Goal: Task Accomplishment & Management: Use online tool/utility

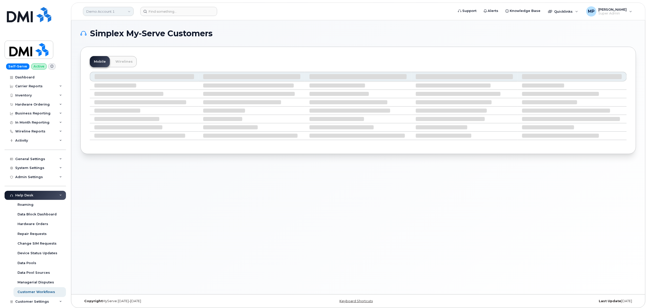
click at [109, 10] on link "Demo Account 1" at bounding box center [108, 11] width 51 height 9
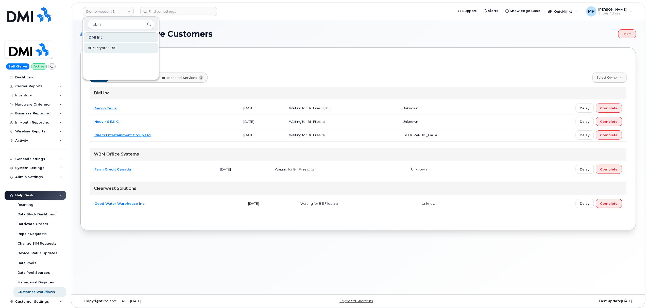
type input "abm"
click at [116, 49] on span "ABM Krypton UAT" at bounding box center [102, 47] width 29 height 5
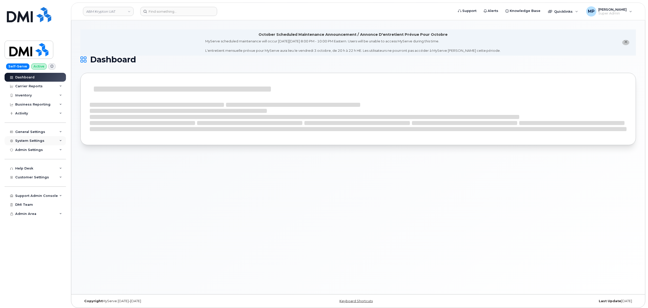
click at [34, 137] on div "System Settings" at bounding box center [35, 140] width 61 height 9
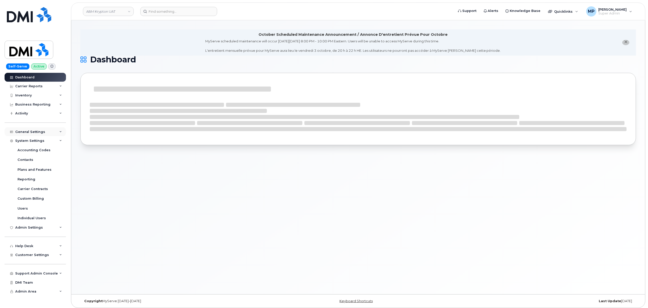
click at [32, 133] on div "General Settings" at bounding box center [30, 132] width 30 height 4
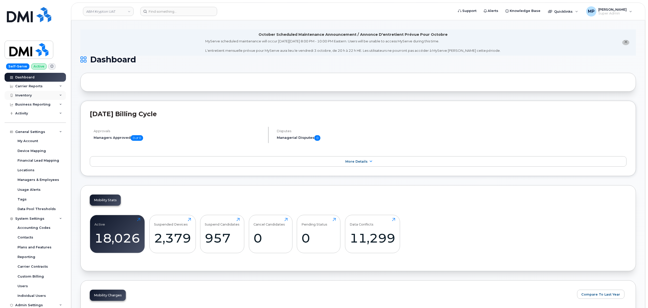
click at [25, 96] on div "Inventory" at bounding box center [23, 95] width 16 height 4
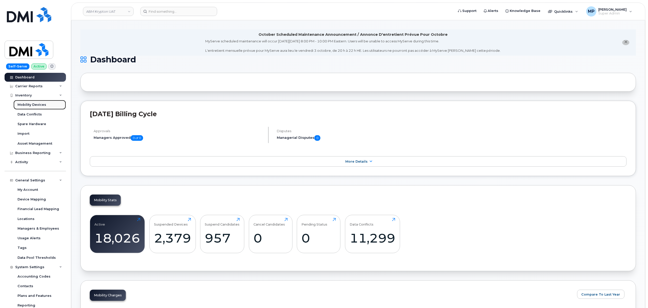
click at [27, 105] on div "Mobility Devices" at bounding box center [31, 104] width 29 height 5
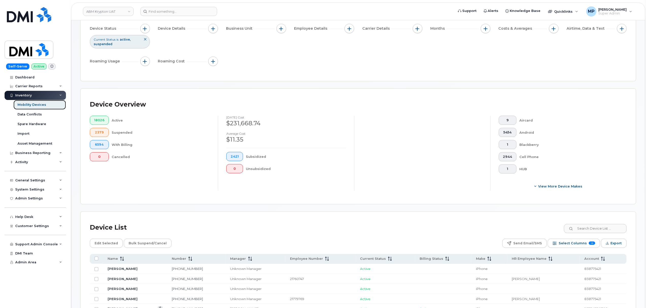
scroll to position [135, 0]
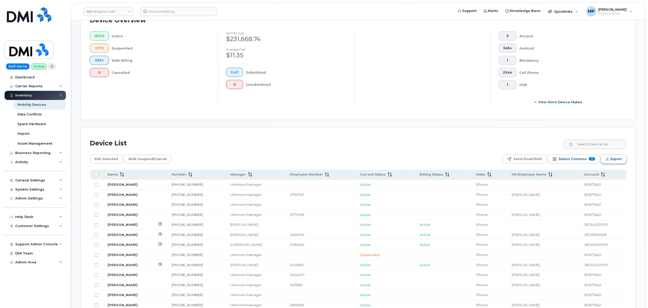
click at [615, 159] on span "Export" at bounding box center [615, 159] width 11 height 8
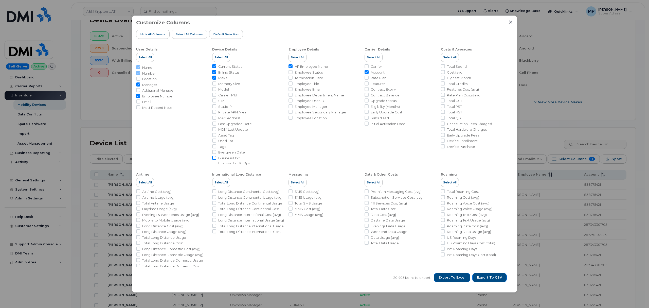
click at [214, 157] on input "Business Unit Business Unit, IG Ops" at bounding box center [214, 158] width 4 height 4
checkbox input "true"
click at [493, 278] on span "Export to CSV" at bounding box center [489, 277] width 25 height 5
click at [510, 22] on icon "Close" at bounding box center [510, 21] width 3 height 3
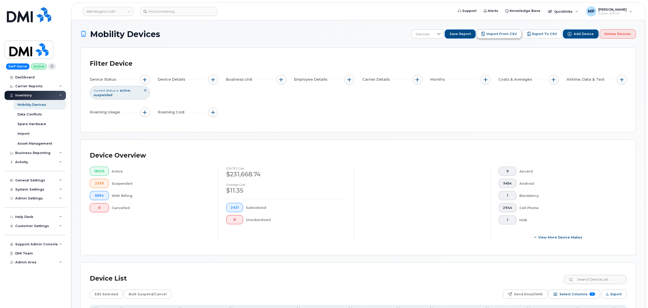
click at [506, 35] on span "Import from CSV" at bounding box center [501, 34] width 30 height 5
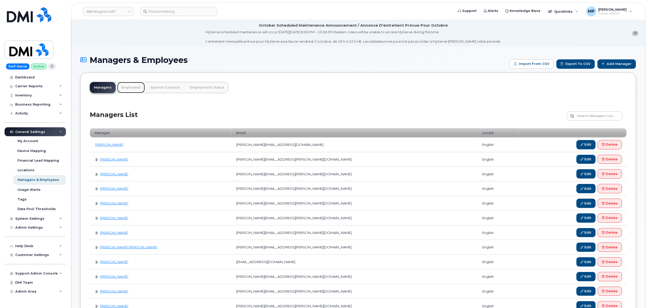
click at [127, 87] on link "Employees" at bounding box center [131, 87] width 28 height 11
click at [585, 145] on link "Edit" at bounding box center [585, 144] width 19 height 9
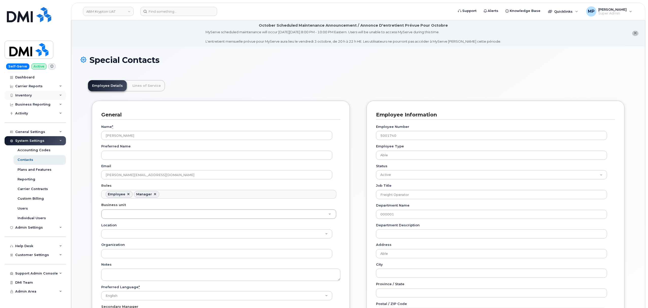
click at [31, 93] on div "Inventory" at bounding box center [35, 95] width 61 height 9
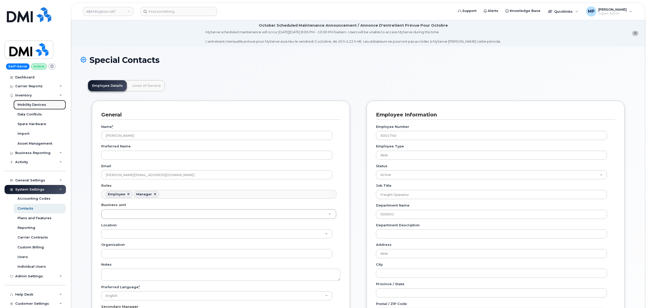
click at [30, 105] on div "Mobility Devices" at bounding box center [31, 104] width 29 height 5
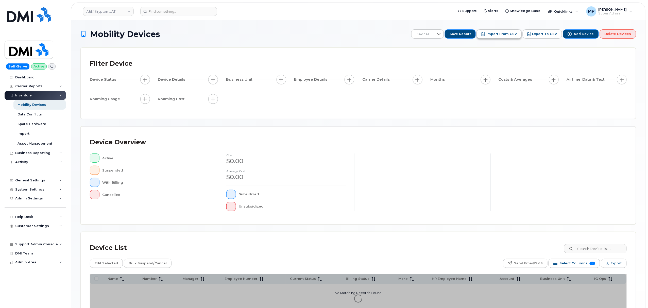
drag, startPoint x: 505, startPoint y: 33, endPoint x: 503, endPoint y: 38, distance: 5.3
click at [505, 33] on span "Import from CSV" at bounding box center [501, 34] width 30 height 5
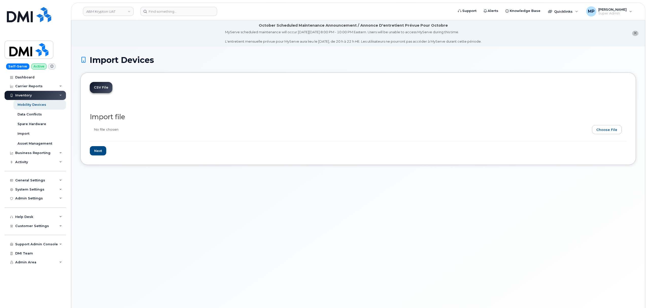
click at [605, 130] on input "file" at bounding box center [356, 131] width 532 height 12
type input "C:\fakepath\ABM Krypton BU assignments.xlsx"
click at [99, 152] on input "Next" at bounding box center [98, 150] width 16 height 9
type input "Loading..."
click at [607, 129] on input "file" at bounding box center [356, 131] width 532 height 12
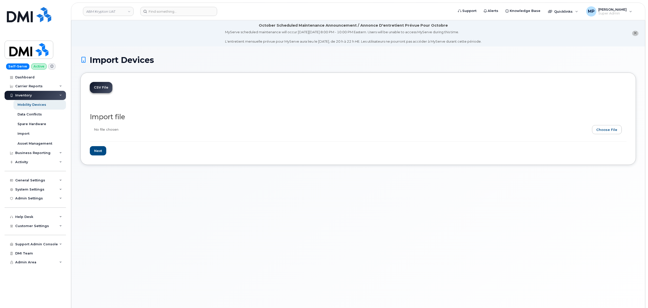
type input "C:\fakepath\ABM Krypton BU assignments.csv"
drag, startPoint x: 96, startPoint y: 150, endPoint x: 106, endPoint y: 155, distance: 11.1
click at [96, 150] on input "Next" at bounding box center [98, 150] width 16 height 9
type input "Loading..."
click at [606, 130] on input "file" at bounding box center [356, 131] width 532 height 12
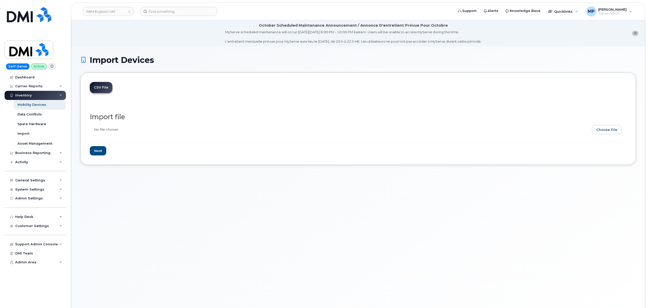
type input "C:\fakepath\ABM Krypton BU assignments.csv"
click at [99, 152] on input "Next" at bounding box center [98, 150] width 16 height 9
type input "Loading..."
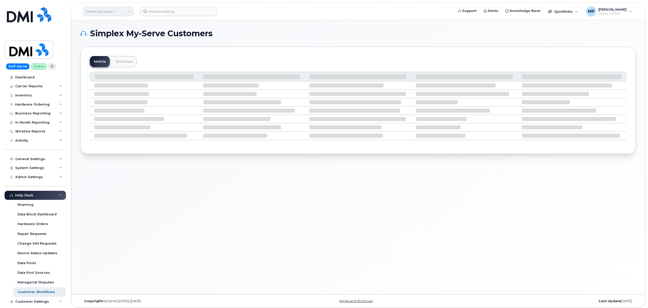
click at [112, 11] on link "Demo Account 1" at bounding box center [108, 11] width 51 height 9
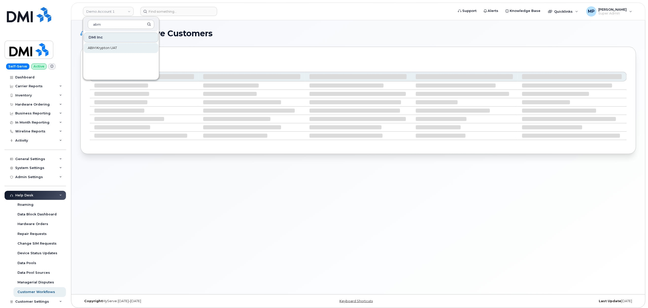
type input "abm"
click at [105, 46] on span "ABM Krypton UAT" at bounding box center [102, 47] width 29 height 5
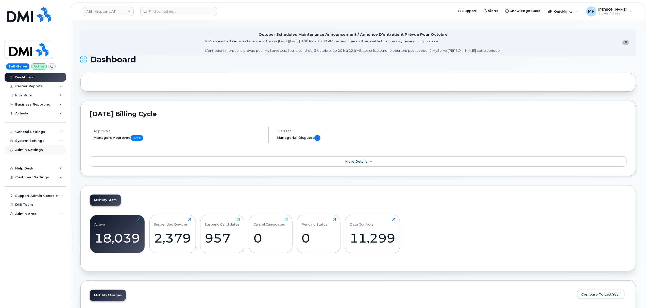
click at [29, 149] on div "Admin Settings" at bounding box center [29, 150] width 28 height 4
click at [25, 95] on div "Inventory" at bounding box center [23, 95] width 16 height 4
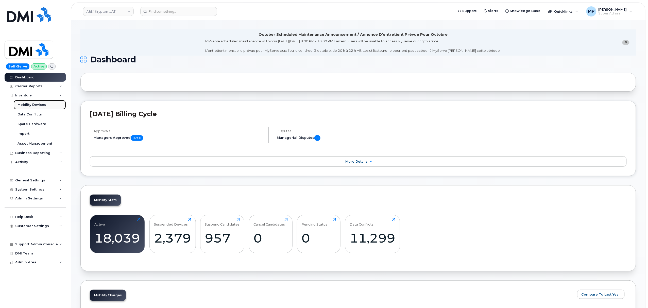
click at [26, 105] on div "Mobility Devices" at bounding box center [31, 104] width 29 height 5
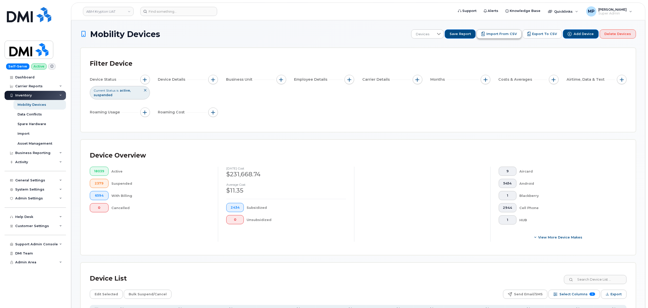
click at [501, 35] on span "Import from CSV" at bounding box center [501, 34] width 30 height 5
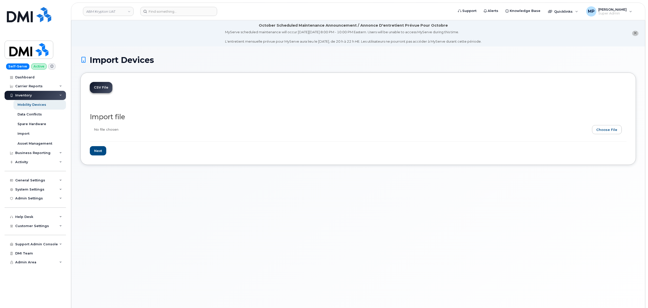
click at [608, 129] on input "file" at bounding box center [356, 131] width 532 height 12
type input "C:\fakepath\ABM Krypton BU assignments.csv"
click at [100, 150] on input "Next" at bounding box center [98, 150] width 16 height 9
type input "Loading..."
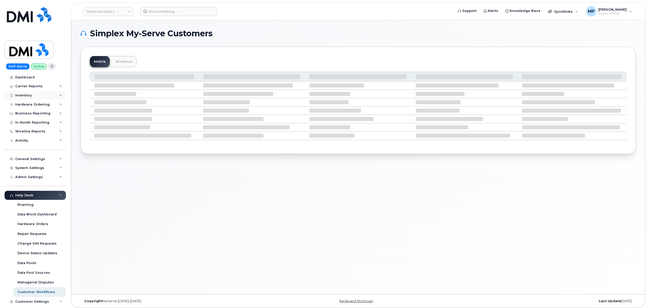
click at [26, 96] on div "Inventory" at bounding box center [23, 95] width 16 height 4
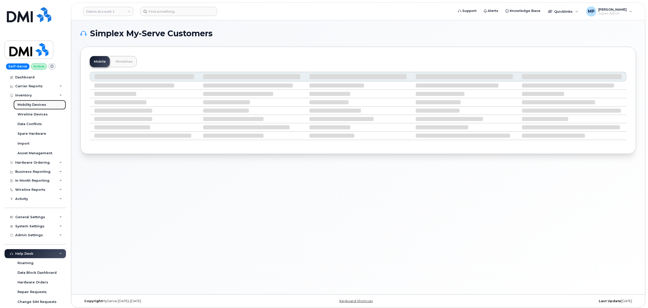
click at [29, 104] on div "Mobility Devices" at bounding box center [31, 104] width 29 height 5
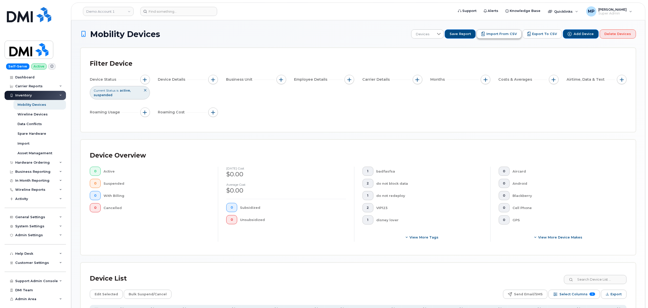
click at [498, 37] on button "Import from CSV" at bounding box center [498, 33] width 45 height 9
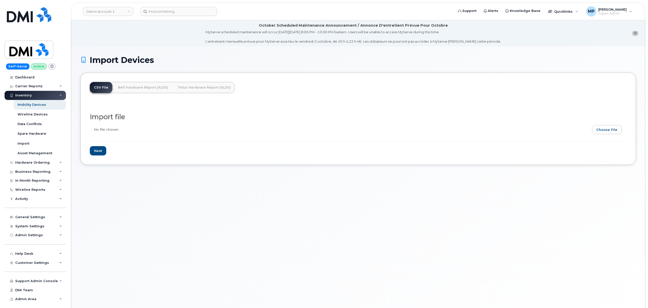
click at [603, 127] on input "file" at bounding box center [356, 131] width 532 height 12
type input "C:\fakepath\ABM Krypton BU assignments.csv"
click at [100, 151] on input "Next" at bounding box center [98, 150] width 16 height 9
type input "Loading..."
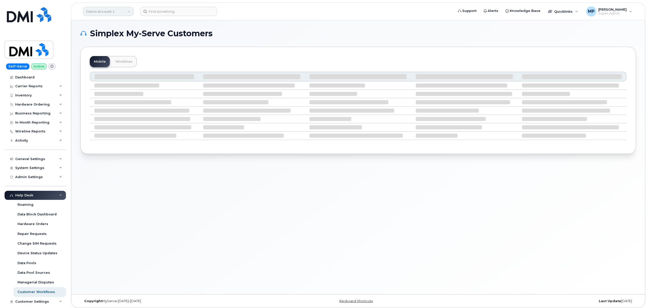
click at [102, 11] on link "Demo Account 1" at bounding box center [108, 11] width 51 height 9
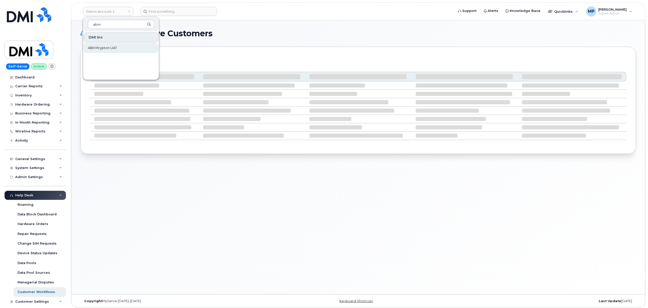
type input "abm"
click at [99, 49] on span "ABM Krypton UAT" at bounding box center [102, 47] width 29 height 5
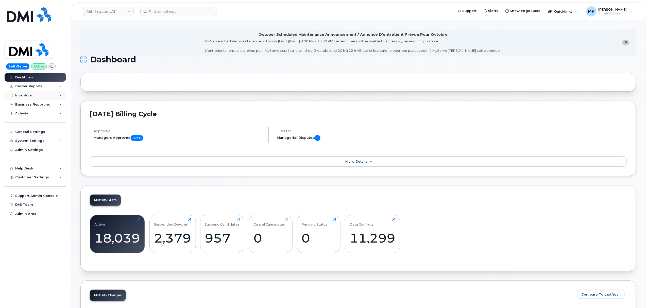
click at [30, 94] on div "Inventory" at bounding box center [23, 95] width 16 height 4
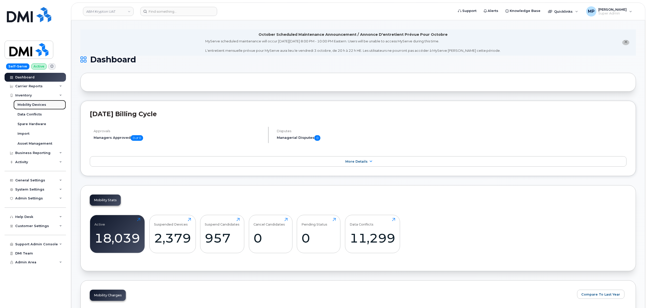
click at [31, 105] on div "Mobility Devices" at bounding box center [31, 104] width 29 height 5
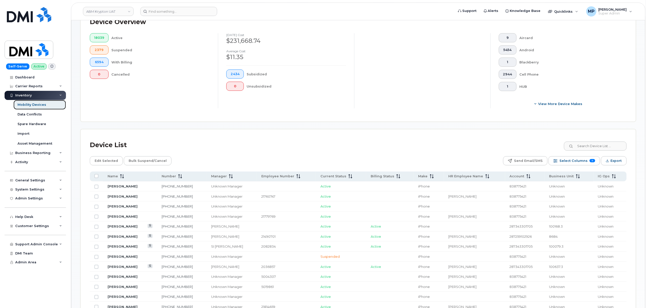
scroll to position [135, 0]
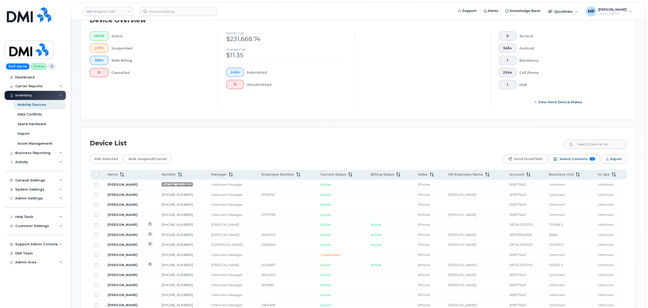
click at [183, 184] on link "201-234-9557" at bounding box center [177, 184] width 31 height 4
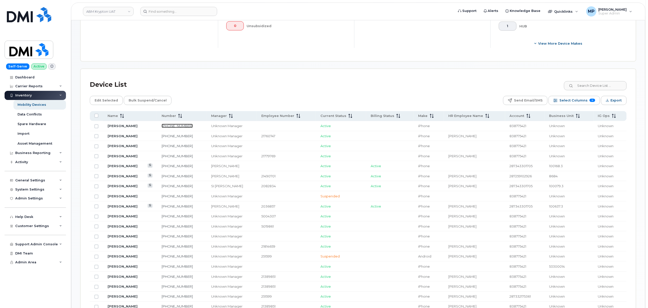
scroll to position [203, 0]
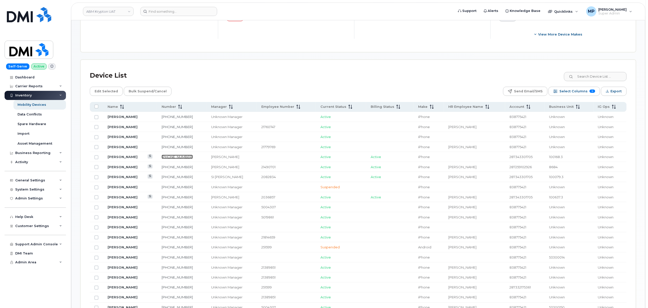
click at [186, 157] on link "201-421-8242" at bounding box center [177, 157] width 31 height 4
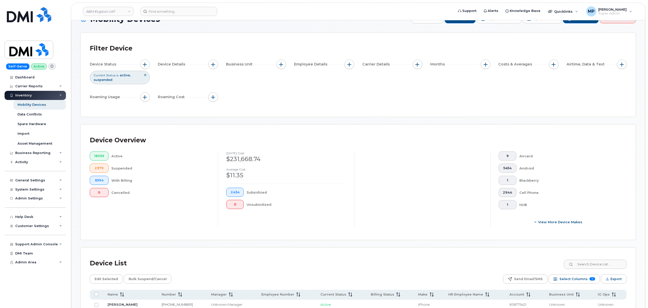
scroll to position [0, 0]
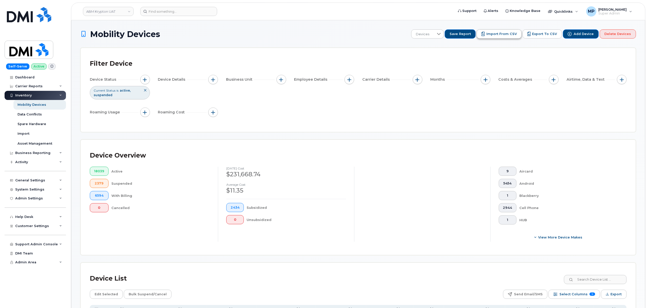
click at [504, 35] on span "Import from CSV" at bounding box center [501, 34] width 30 height 5
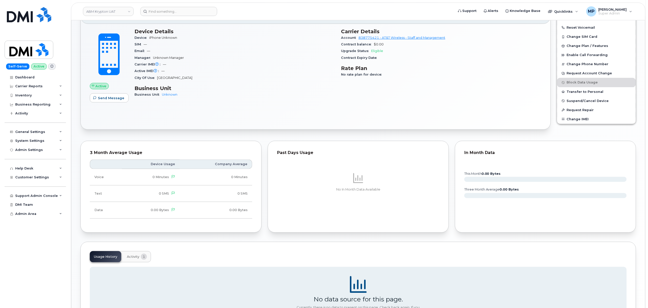
scroll to position [67, 0]
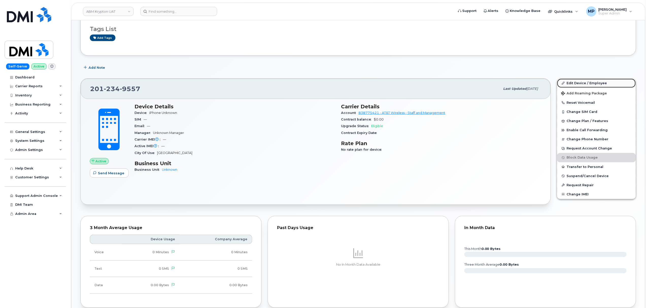
click at [577, 81] on link "Edit Device / Employee" at bounding box center [596, 83] width 79 height 9
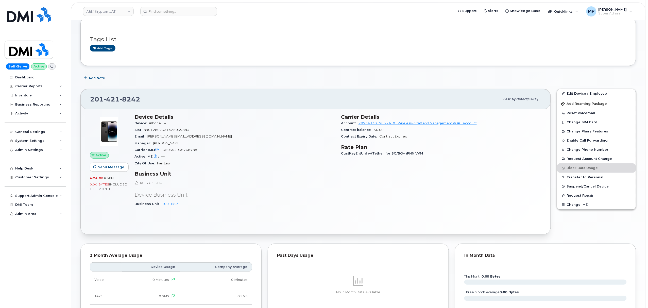
scroll to position [67, 0]
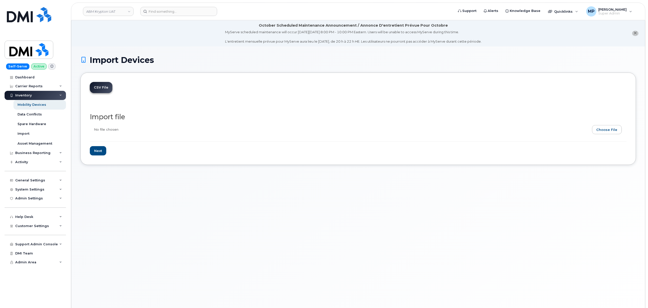
click at [615, 130] on input "file" at bounding box center [356, 131] width 532 height 12
type input "C:\fakepath\u_phone_number (10).csv"
click at [98, 151] on input "Next" at bounding box center [98, 150] width 16 height 9
type input "Loading..."
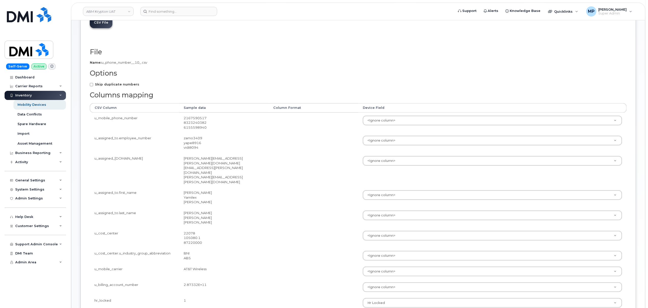
scroll to position [67, 0]
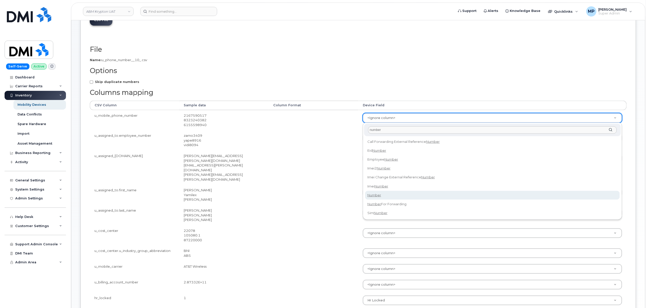
type input "number"
select select "number"
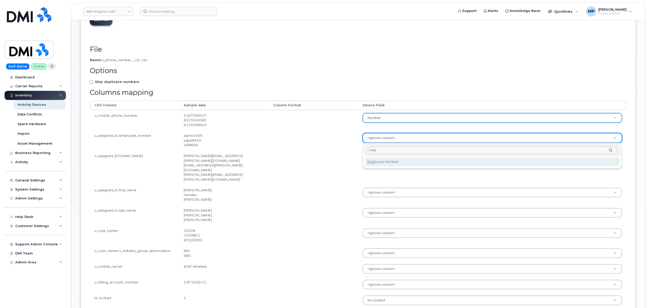
type input "emp"
select select "employee_number"
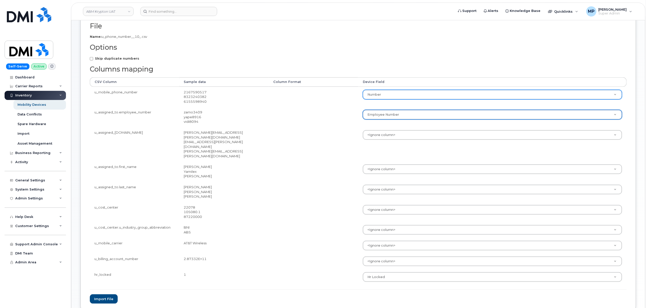
scroll to position [101, 0]
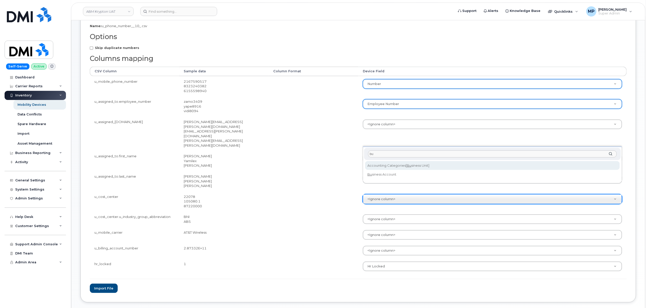
type input "bu"
select select "accounting_categories[Business Unit]"
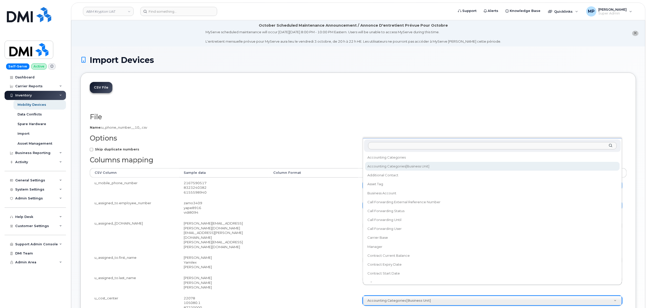
scroll to position [34, 0]
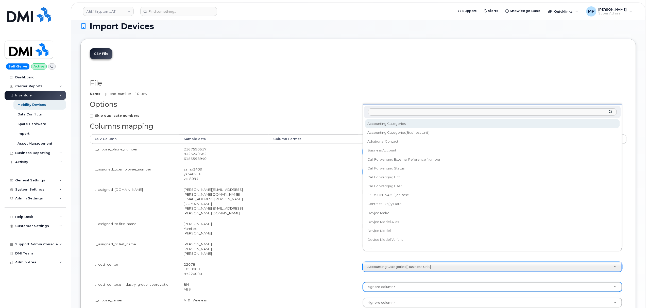
type input "ig"
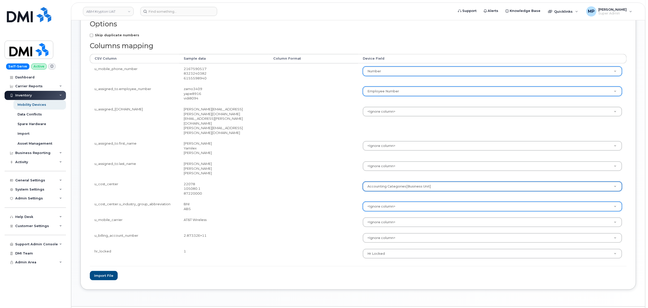
scroll to position [116, 0]
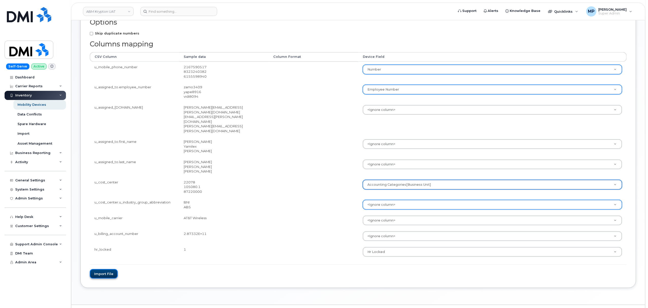
click at [103, 269] on button "Import file" at bounding box center [104, 273] width 28 height 9
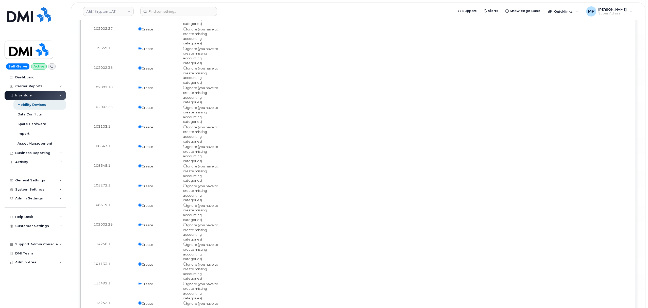
scroll to position [99939, 0]
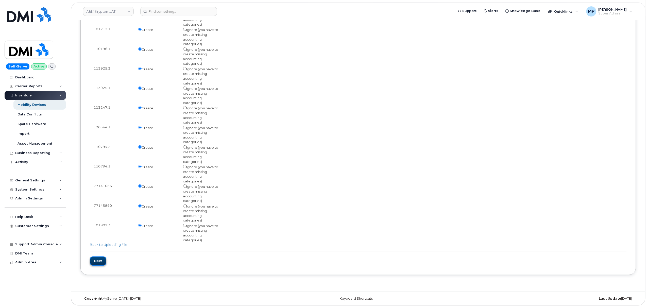
click at [97, 261] on input "Next" at bounding box center [98, 260] width 16 height 9
type input "Loading..."
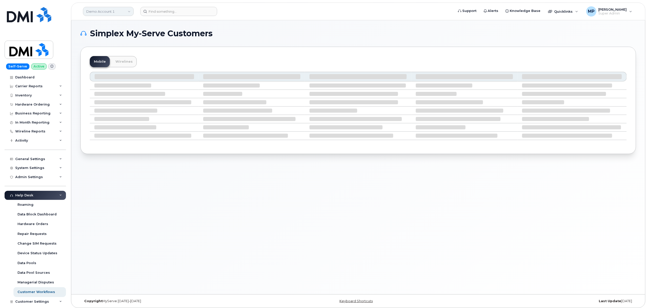
click at [109, 9] on link "Demo Account 1" at bounding box center [108, 11] width 51 height 9
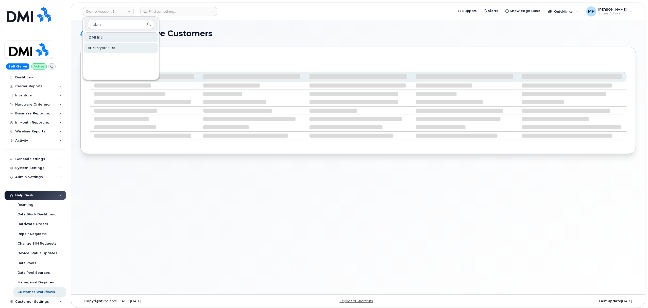
type input "abm"
drag, startPoint x: 103, startPoint y: 47, endPoint x: 100, endPoint y: 47, distance: 3.1
click at [104, 47] on span "ABM Krypton UAT" at bounding box center [102, 47] width 29 height 5
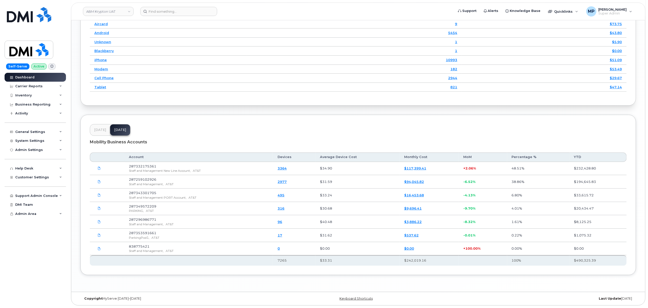
scroll to position [720, 0]
